Goal: Navigation & Orientation: Go to known website

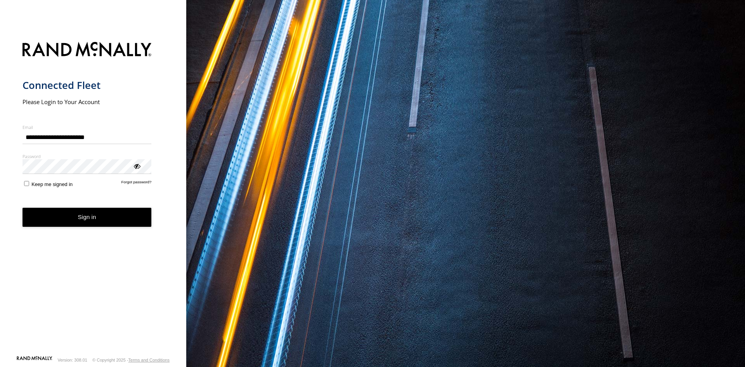
click at [106, 222] on button "Sign in" at bounding box center [87, 217] width 129 height 19
